Goal: Navigation & Orientation: Find specific page/section

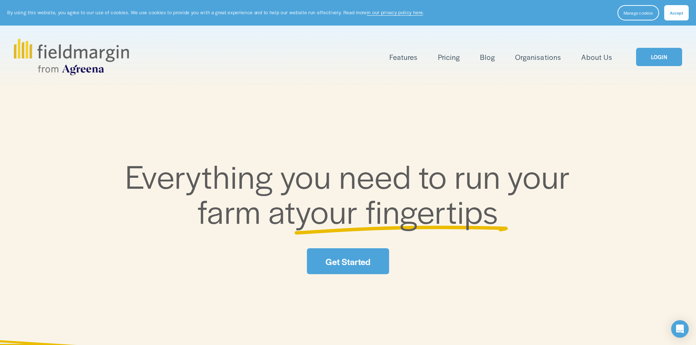
click at [652, 60] on link "LOGIN" at bounding box center [659, 57] width 46 height 19
